Goal: Navigation & Orientation: Find specific page/section

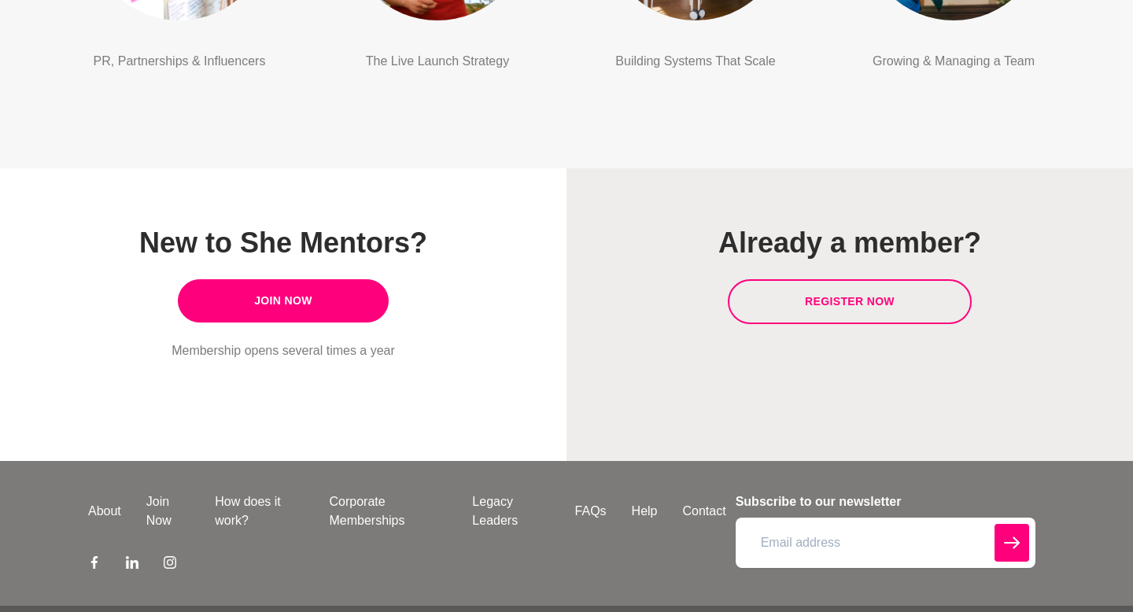
scroll to position [1838, 0]
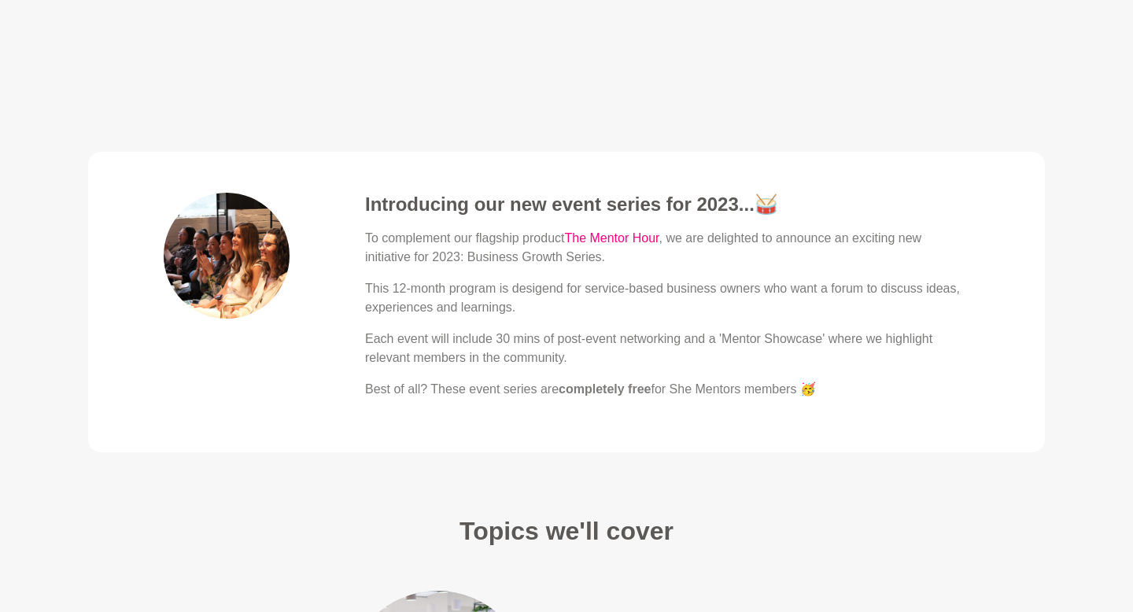
scroll to position [666, 0]
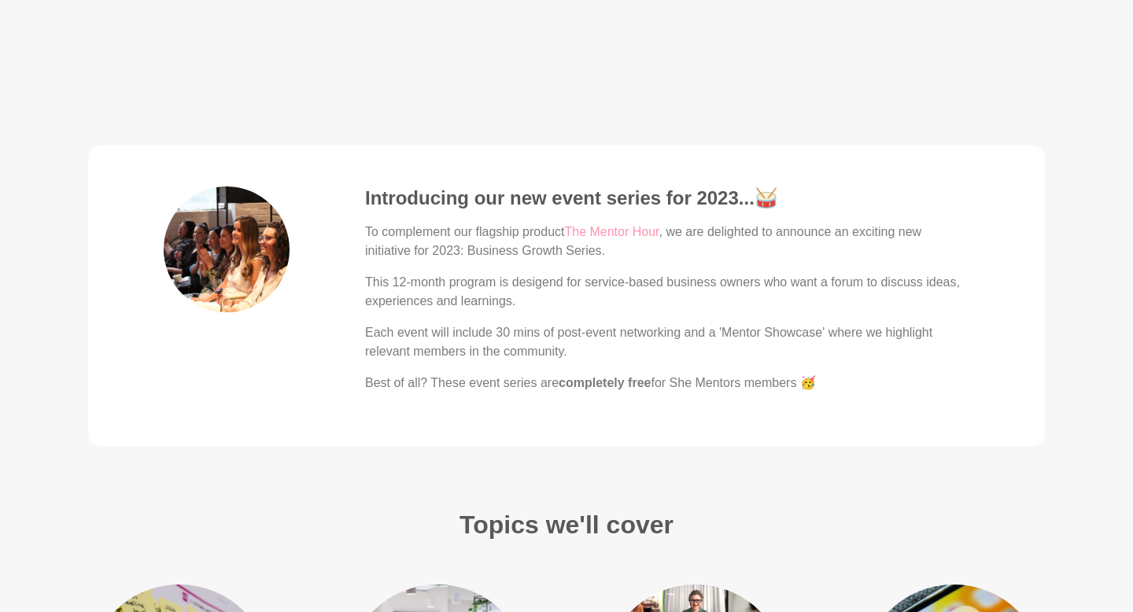
click at [629, 234] on link "The Mentor Hour" at bounding box center [611, 231] width 94 height 13
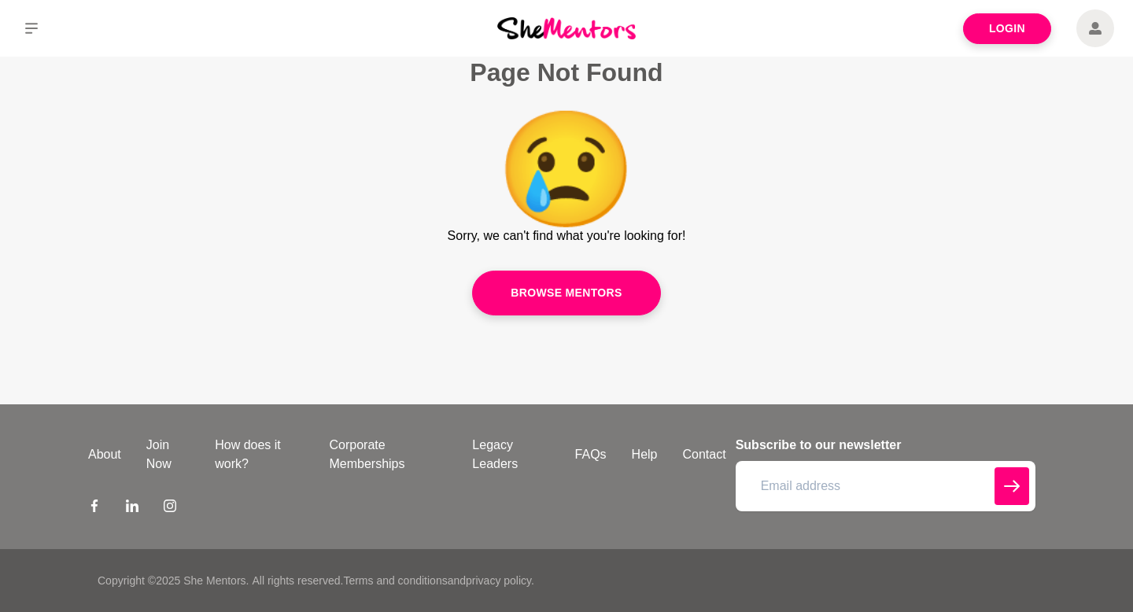
click at [629, 230] on p "Sorry, we can't find what you're looking for!" at bounding box center [567, 236] width 238 height 19
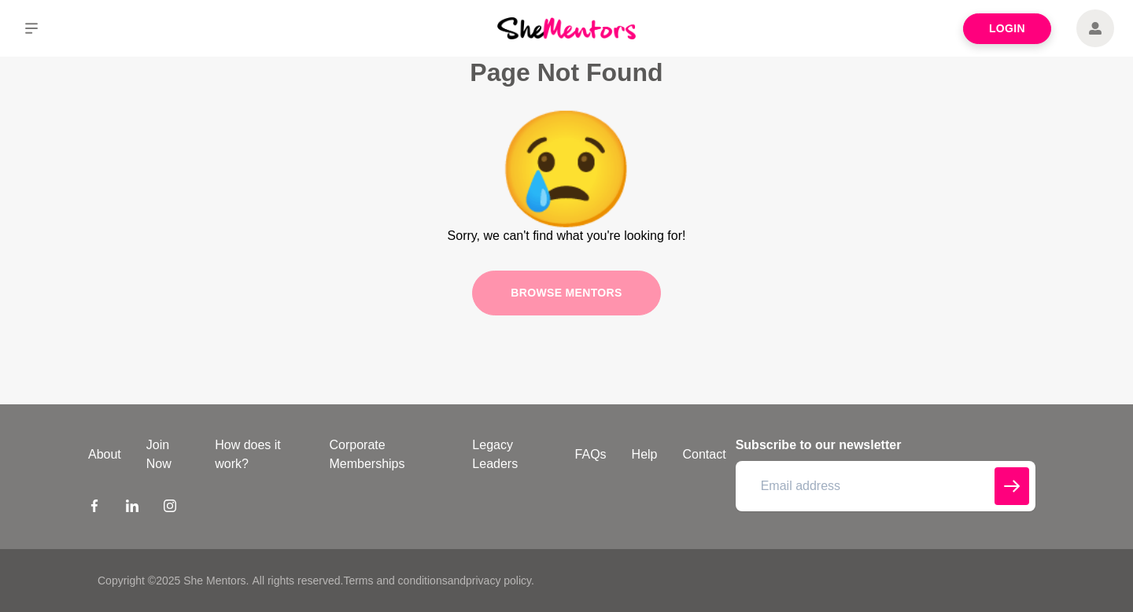
click at [615, 301] on link "Browse mentors" at bounding box center [566, 293] width 189 height 45
